Goal: Check status

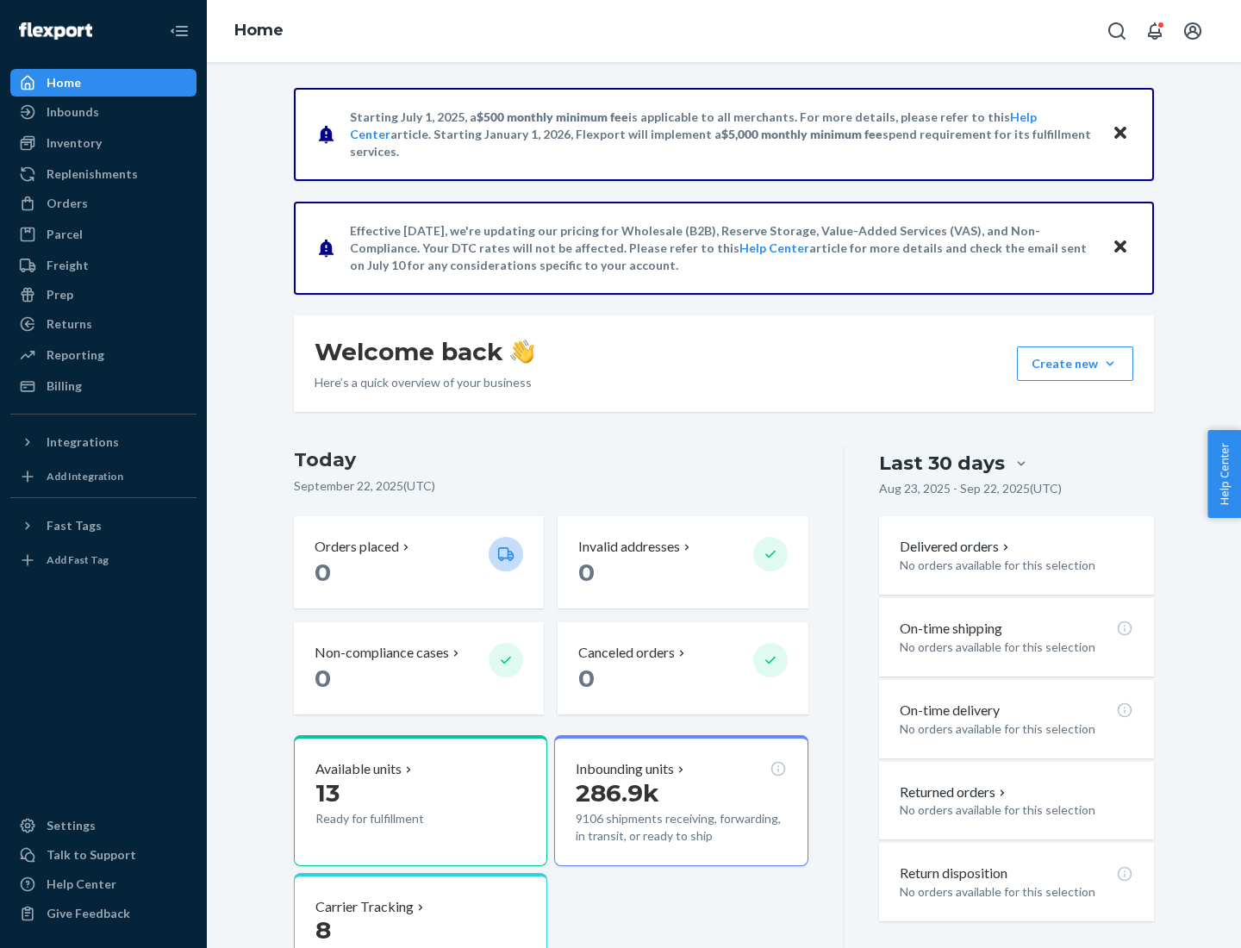
click at [1110, 364] on button "Create new Create new inbound Create new order Create new product" at bounding box center [1075, 363] width 116 height 34
click at [72, 112] on div "Inbounds" at bounding box center [73, 111] width 53 height 17
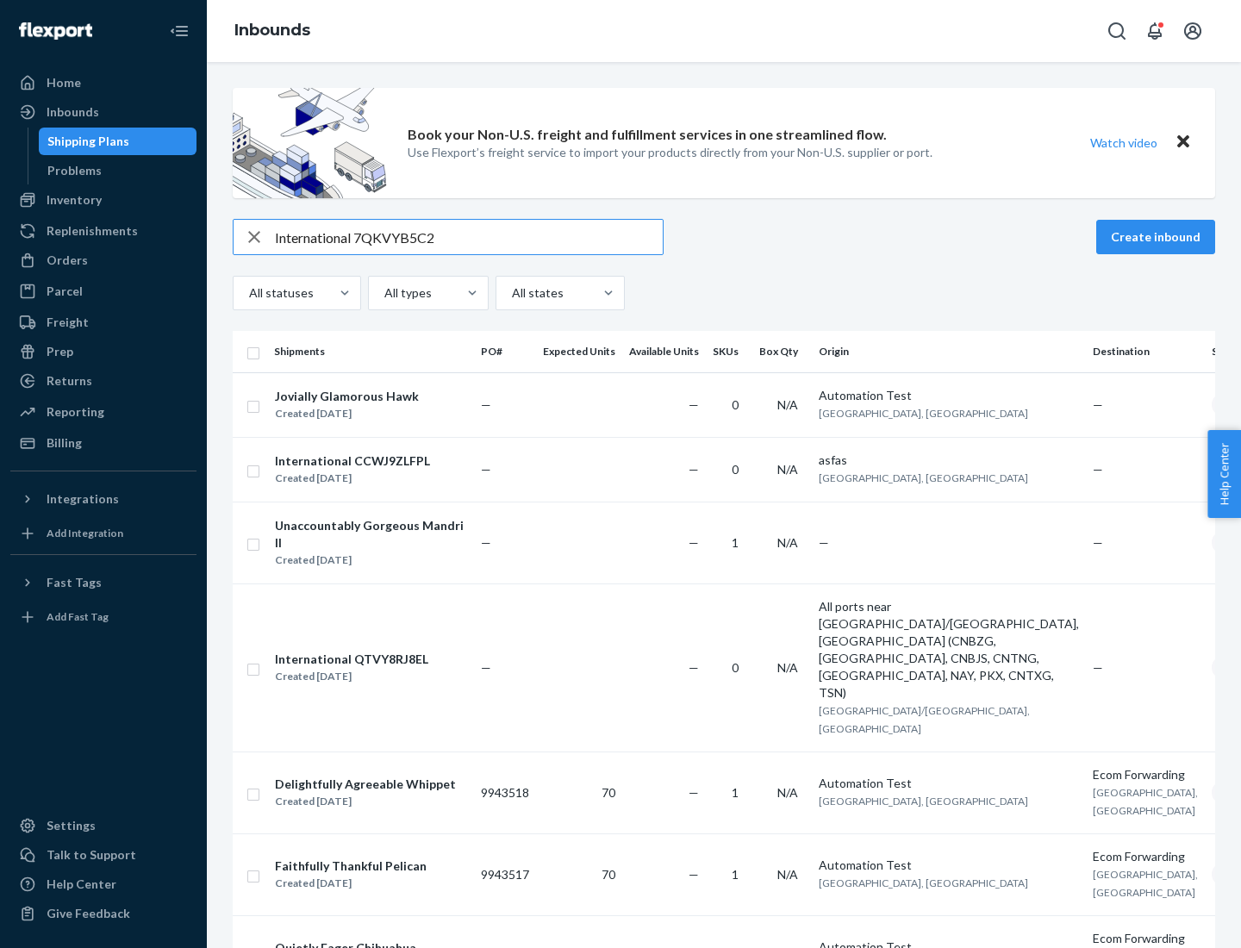
type input "International 7QKVYB5C29"
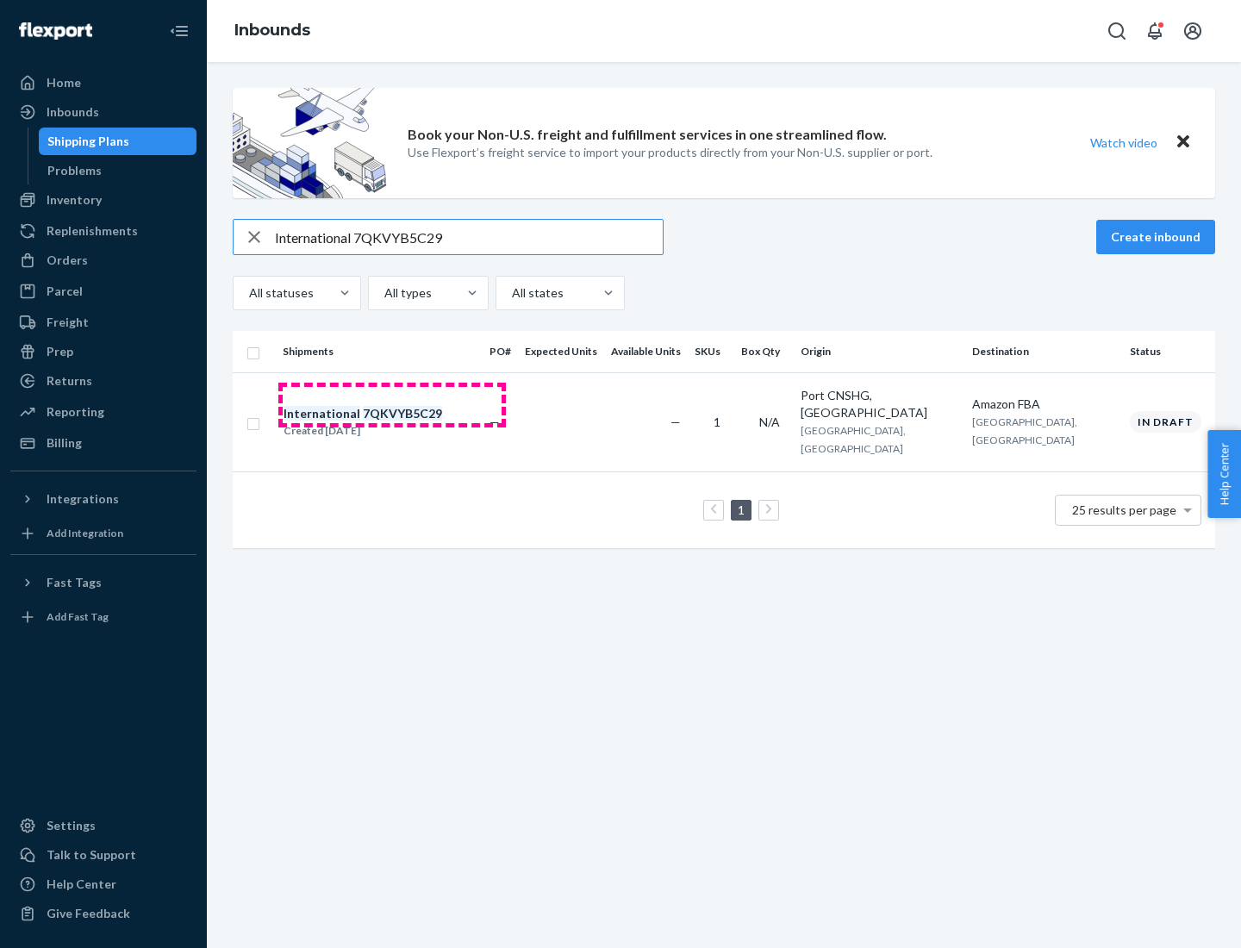
click at [392, 422] on div "Created [DATE]" at bounding box center [362, 430] width 159 height 17
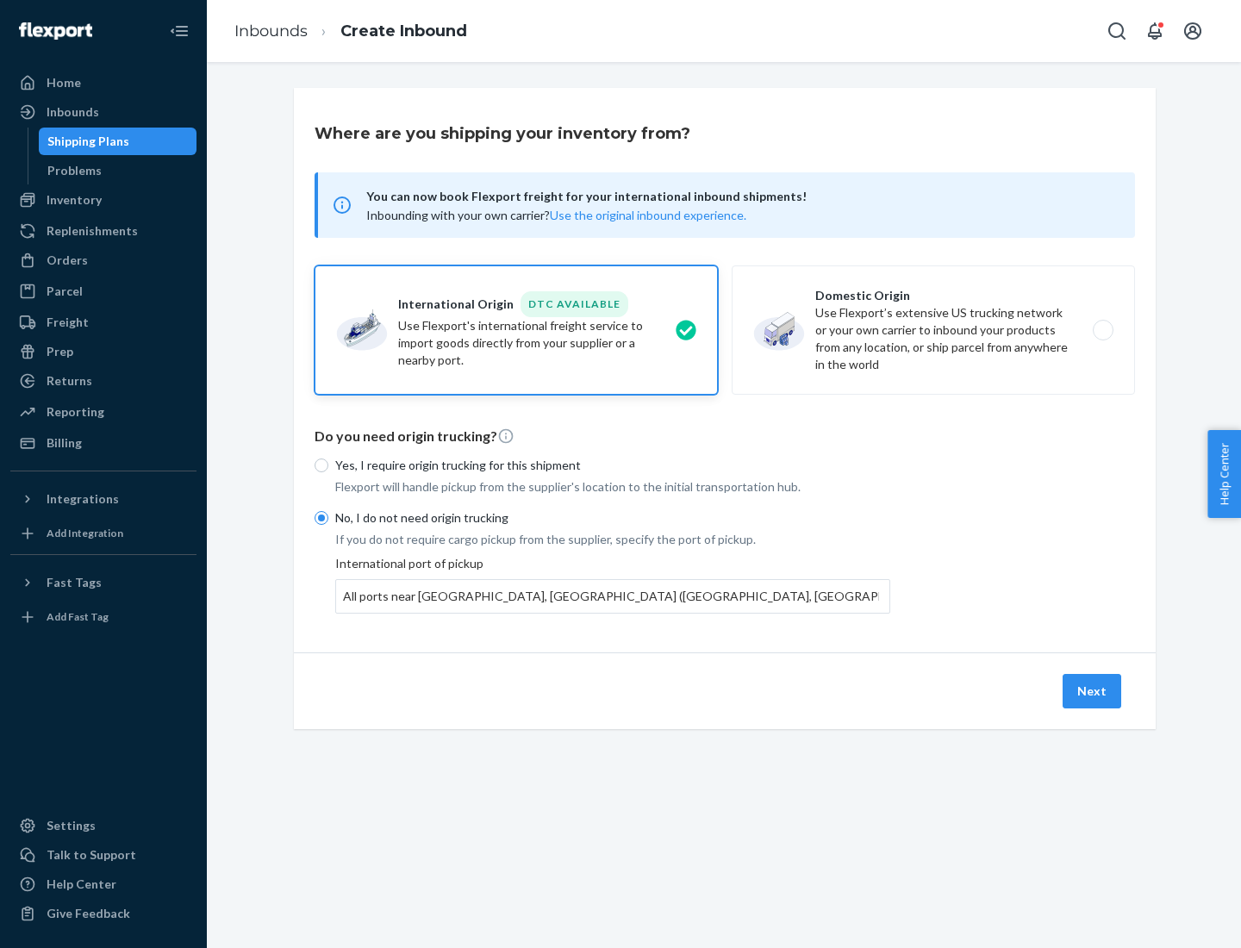
click at [1092, 690] on button "Next" at bounding box center [1091, 691] width 59 height 34
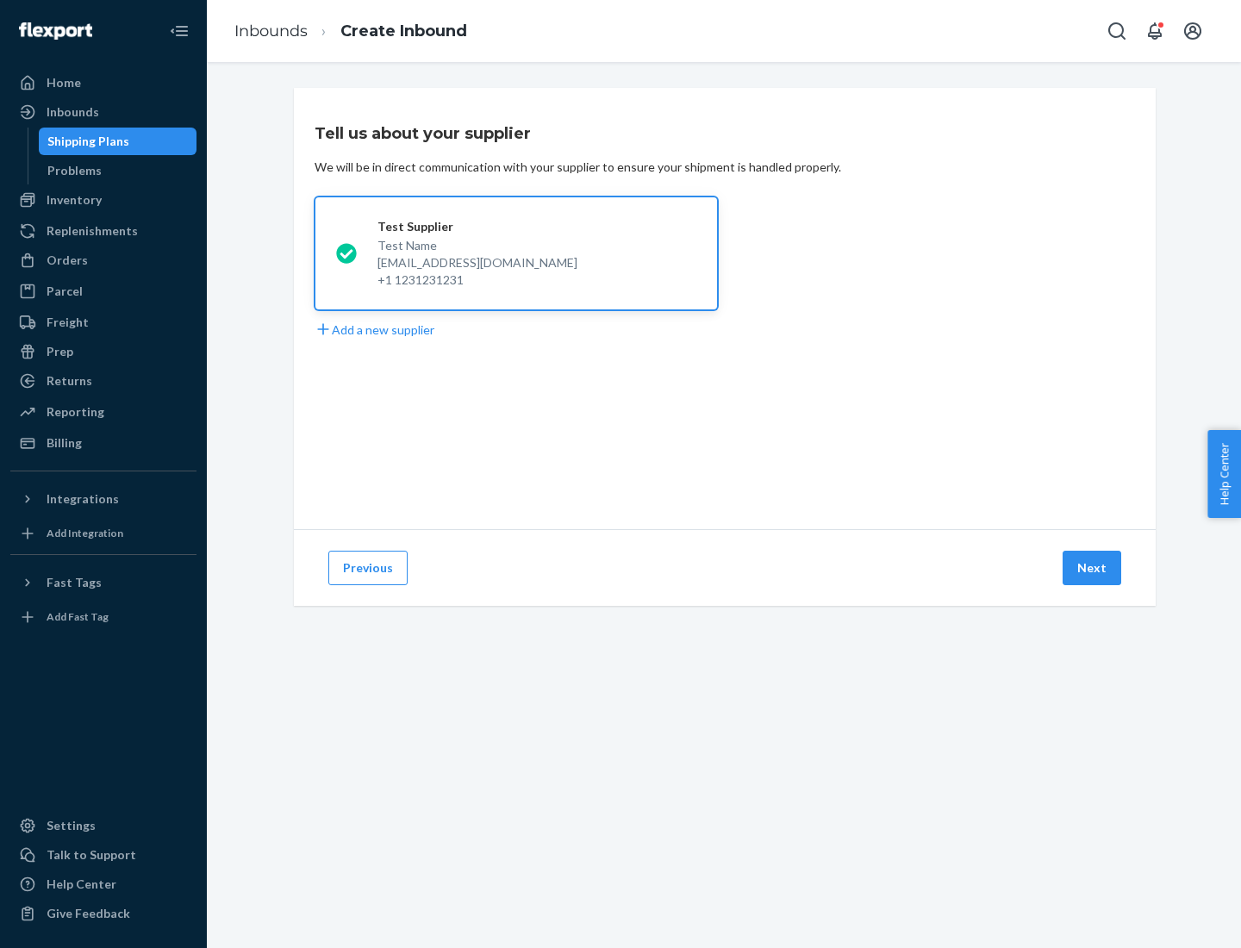
click at [1092, 568] on button "Next" at bounding box center [1091, 568] width 59 height 34
